Goal: Navigation & Orientation: Find specific page/section

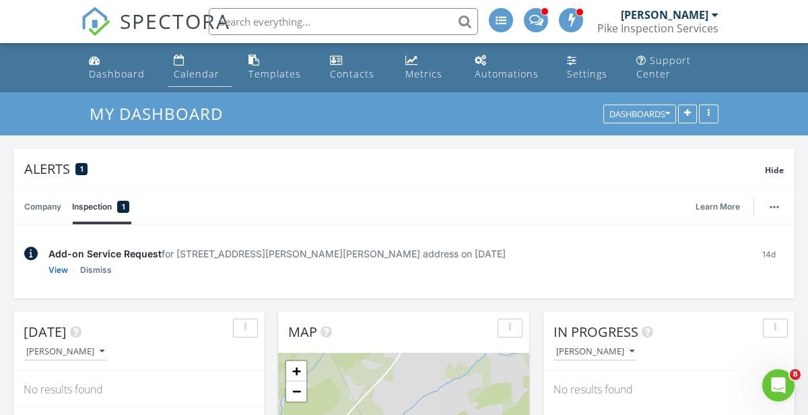
click at [208, 75] on div "Calendar" at bounding box center [197, 73] width 46 height 13
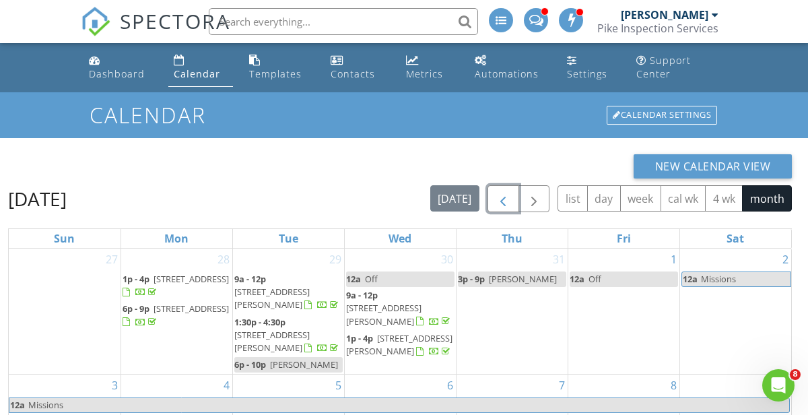
click at [508, 199] on span "button" at bounding box center [503, 199] width 16 height 16
